Goal: Task Accomplishment & Management: Manage account settings

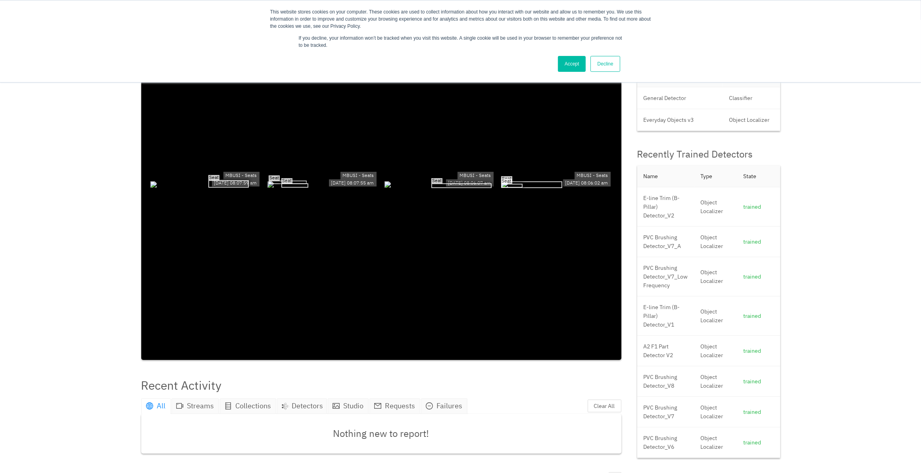
click at [565, 62] on link "Accept" at bounding box center [572, 64] width 28 height 16
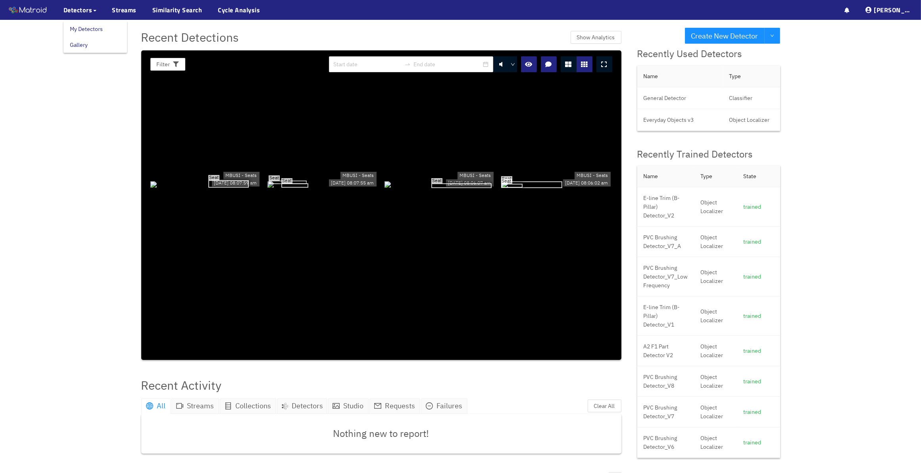
click at [87, 25] on link "My Detectors" at bounding box center [86, 29] width 33 height 16
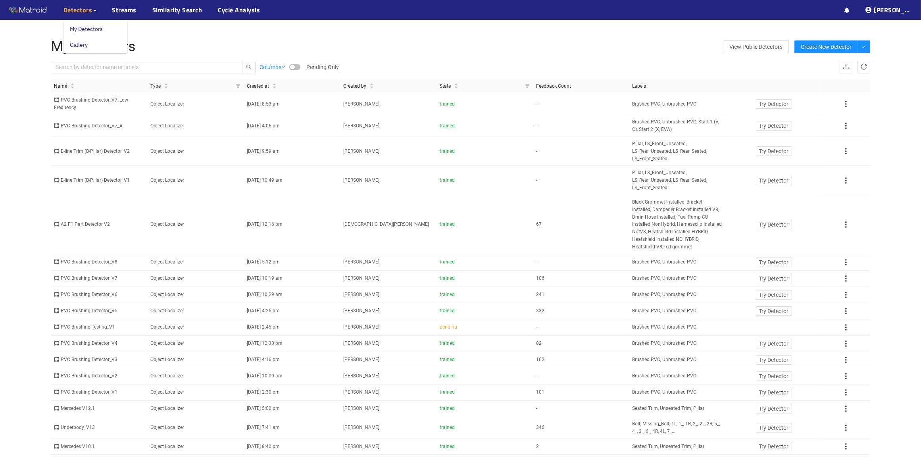
click at [87, 8] on span "Detectors" at bounding box center [77, 10] width 29 height 10
click at [83, 30] on link "My Detectors" at bounding box center [86, 29] width 33 height 16
click at [173, 151] on td "Object Localizer" at bounding box center [195, 151] width 96 height 29
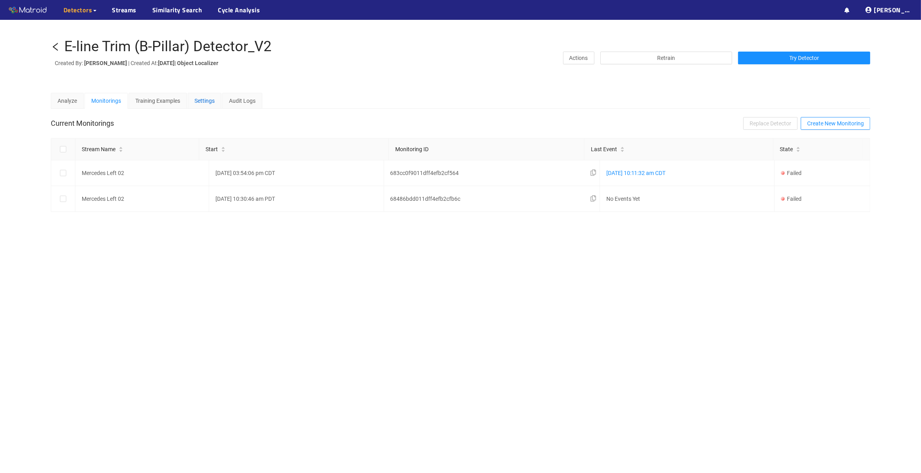
click at [207, 96] on div "Settings" at bounding box center [204, 100] width 20 height 9
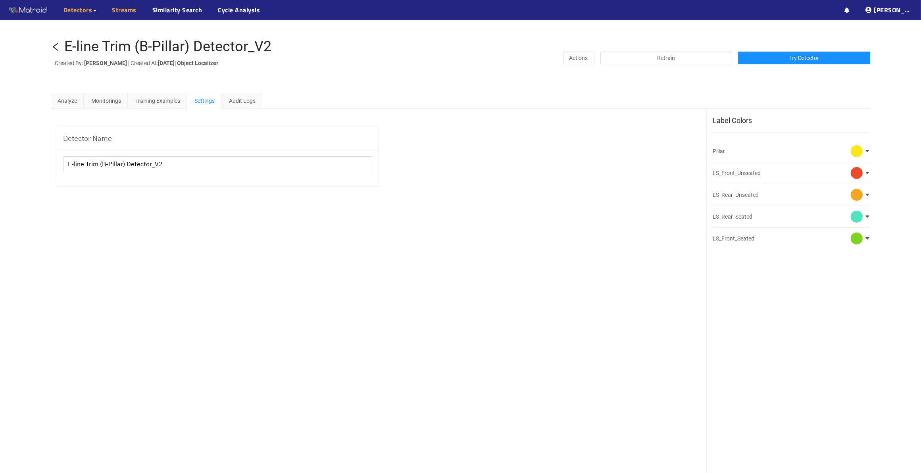
click at [123, 10] on link "Streams" at bounding box center [124, 10] width 25 height 10
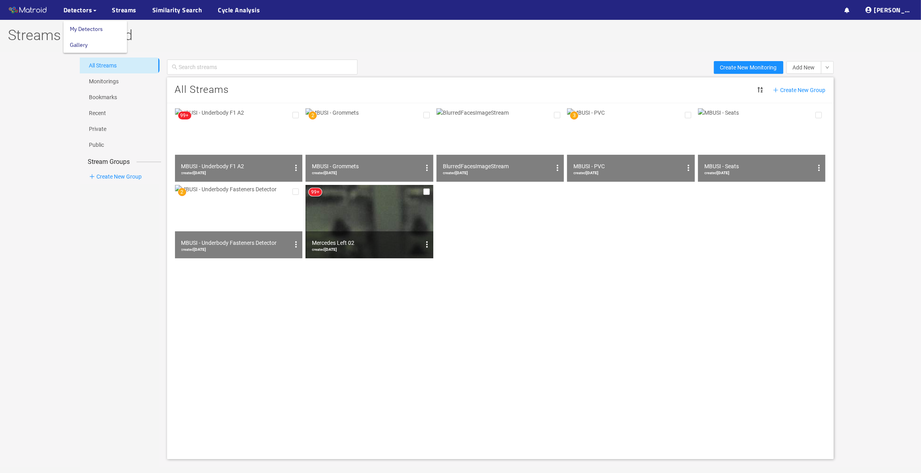
click at [84, 28] on link "My Detectors" at bounding box center [86, 29] width 33 height 16
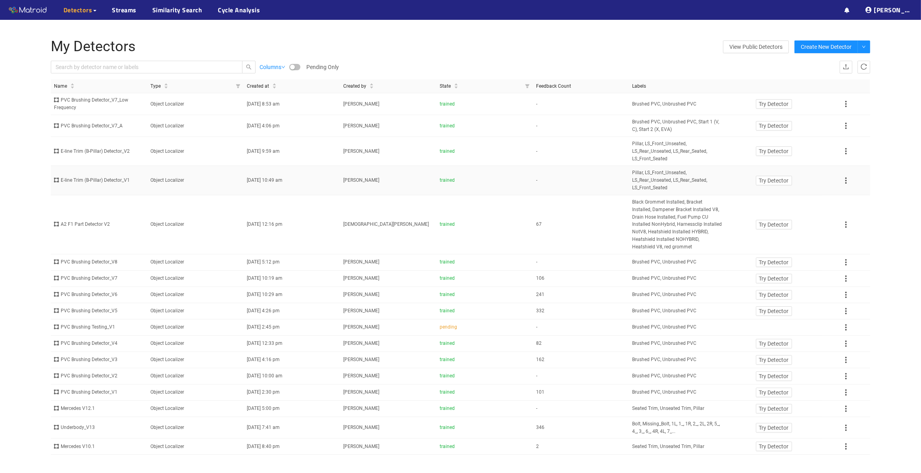
click at [276, 180] on span "[DATE] 10:49 am" at bounding box center [265, 180] width 36 height 6
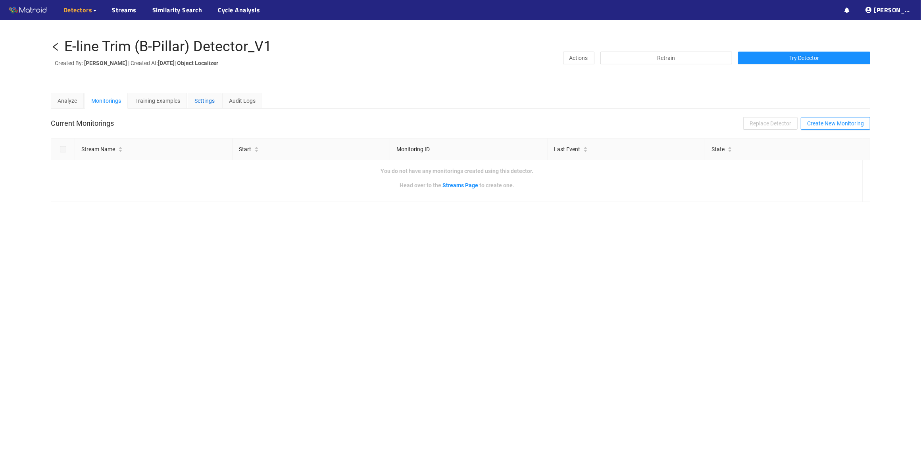
click at [202, 100] on div "Settings" at bounding box center [204, 100] width 20 height 9
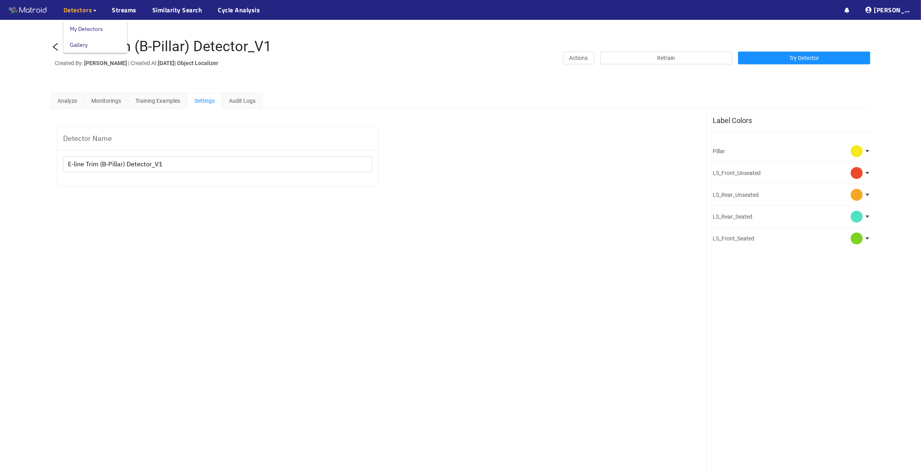
click at [78, 10] on span "Detectors" at bounding box center [77, 10] width 29 height 10
click at [85, 27] on link "My Detectors" at bounding box center [86, 29] width 33 height 16
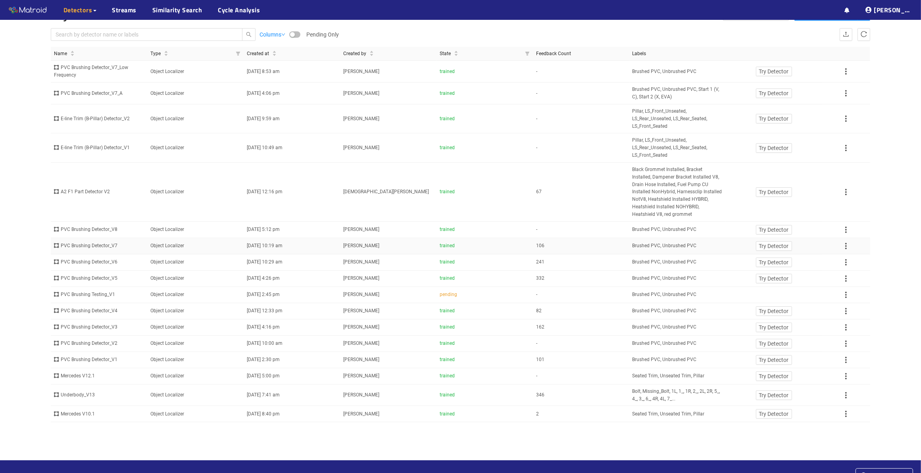
scroll to position [50, 0]
